Goal: Information Seeking & Learning: Learn about a topic

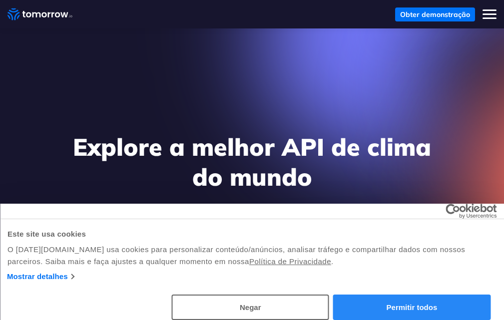
click at [387, 311] on font "Permitir todos" at bounding box center [412, 307] width 51 height 8
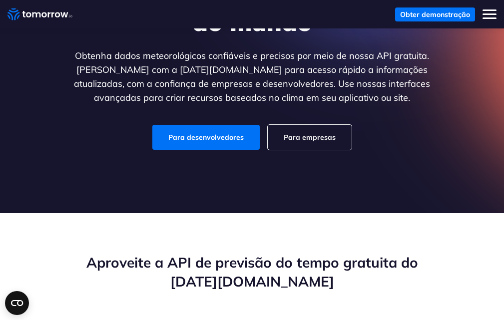
scroll to position [200, 0]
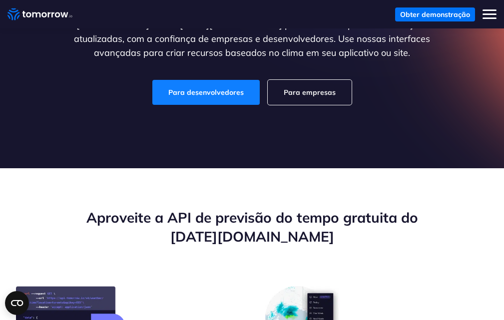
click at [211, 100] on link "Para desenvolvedores" at bounding box center [205, 92] width 107 height 25
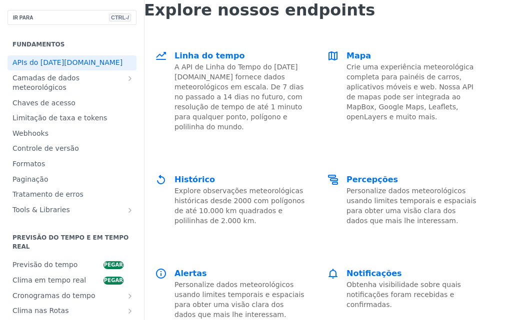
scroll to position [1950, 0]
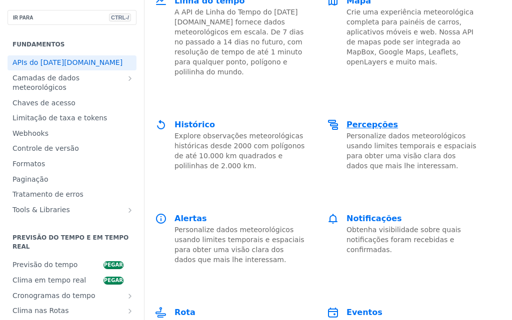
click at [374, 120] on font "Percepções" at bounding box center [371, 124] width 51 height 9
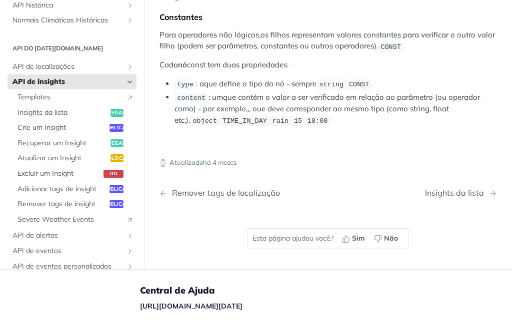
scroll to position [2539, 0]
